Goal: Find specific page/section: Find specific page/section

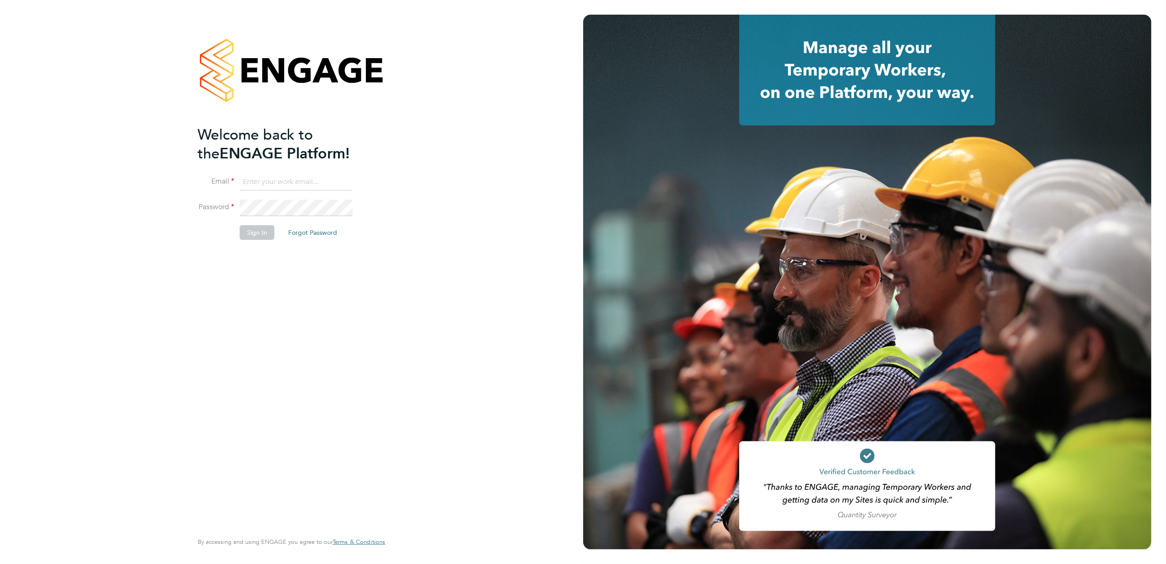
type input "[PERSON_NAME][EMAIL_ADDRESS][PERSON_NAME][DOMAIN_NAME]"
click at [252, 235] on button "Sign In" at bounding box center [257, 232] width 35 height 15
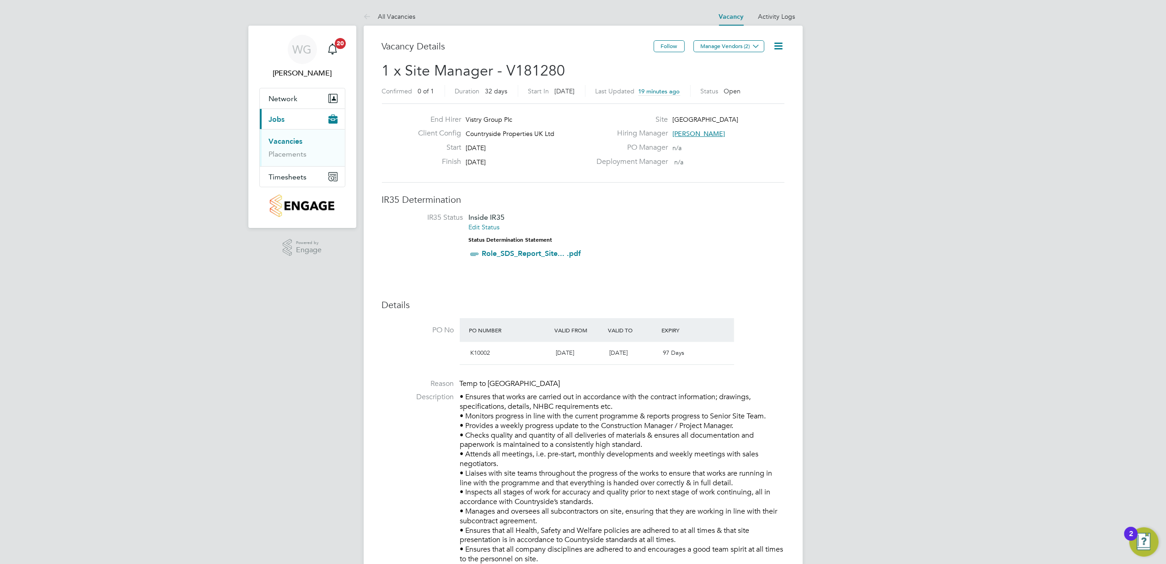
click at [294, 143] on link "Vacancies" at bounding box center [286, 141] width 34 height 9
